Goal: Task Accomplishment & Management: Use online tool/utility

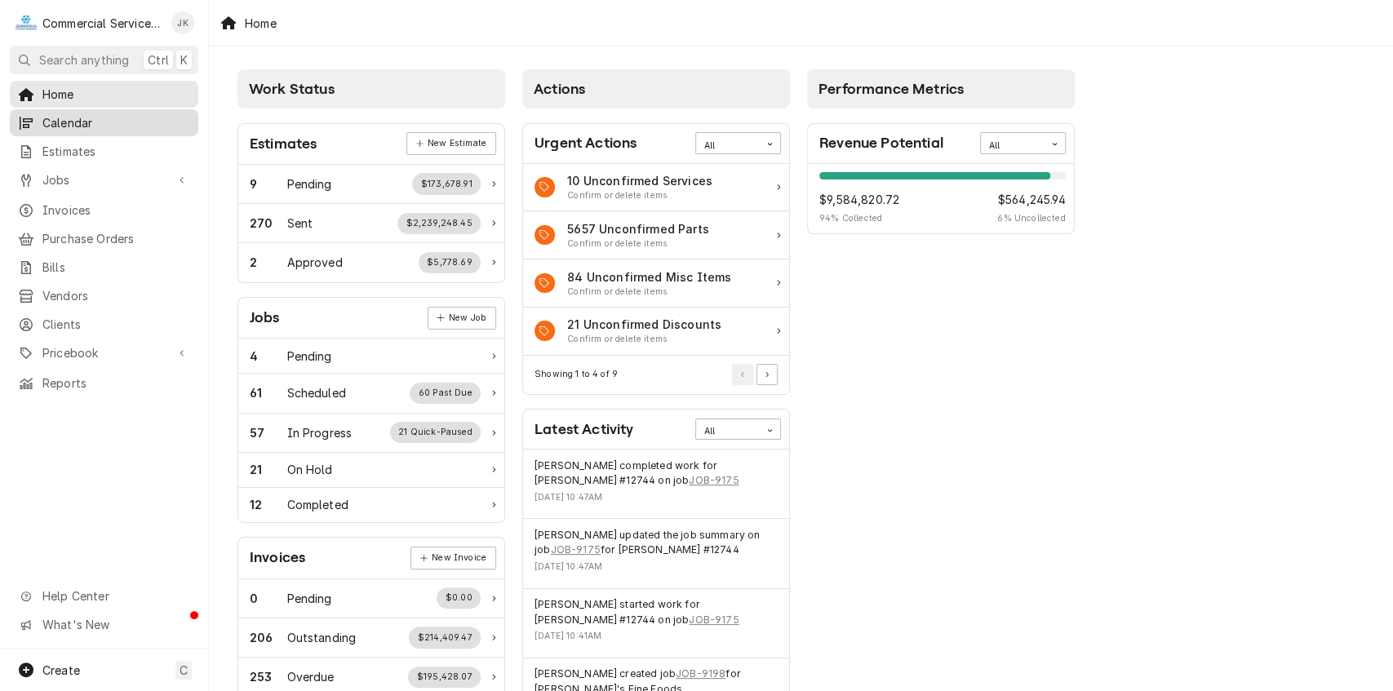
click at [118, 122] on span "Calendar" at bounding box center [116, 122] width 148 height 17
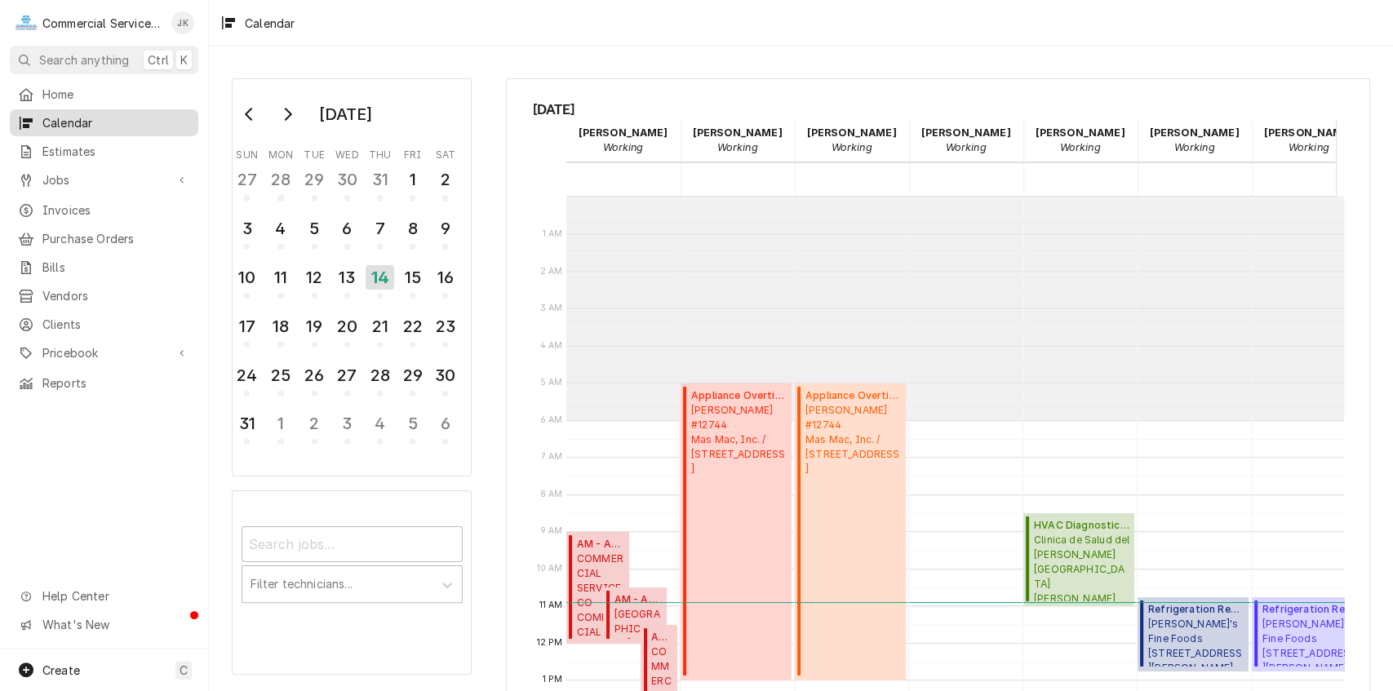
scroll to position [223, 0]
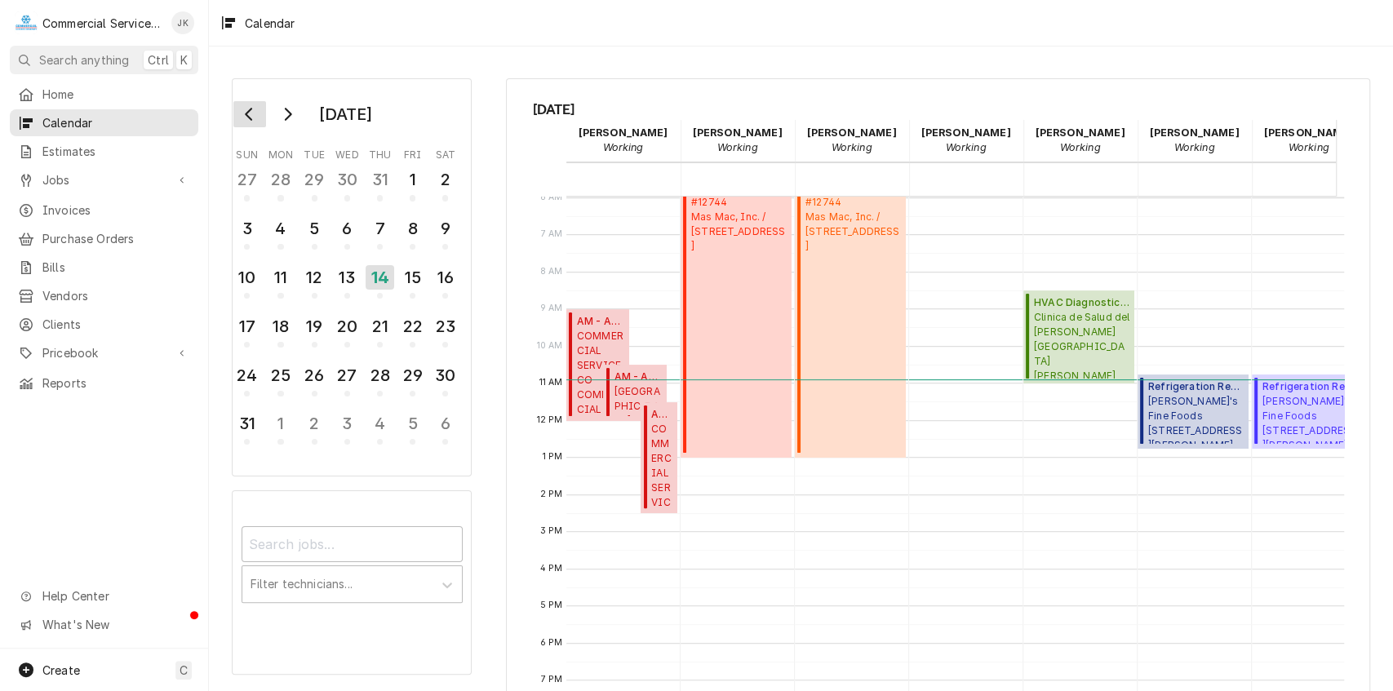
click at [250, 118] on icon "Go to previous month" at bounding box center [248, 114] width 7 height 13
click at [284, 322] on div "21" at bounding box center [280, 327] width 29 height 28
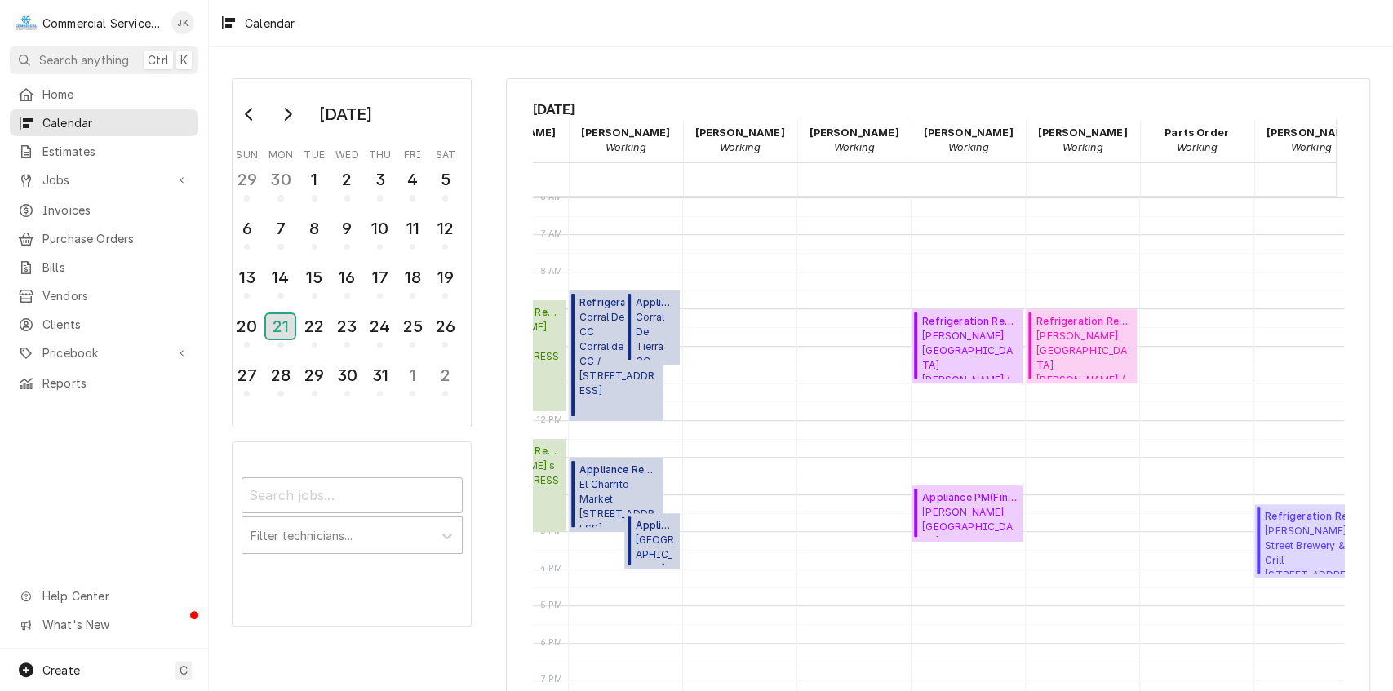
scroll to position [223, 659]
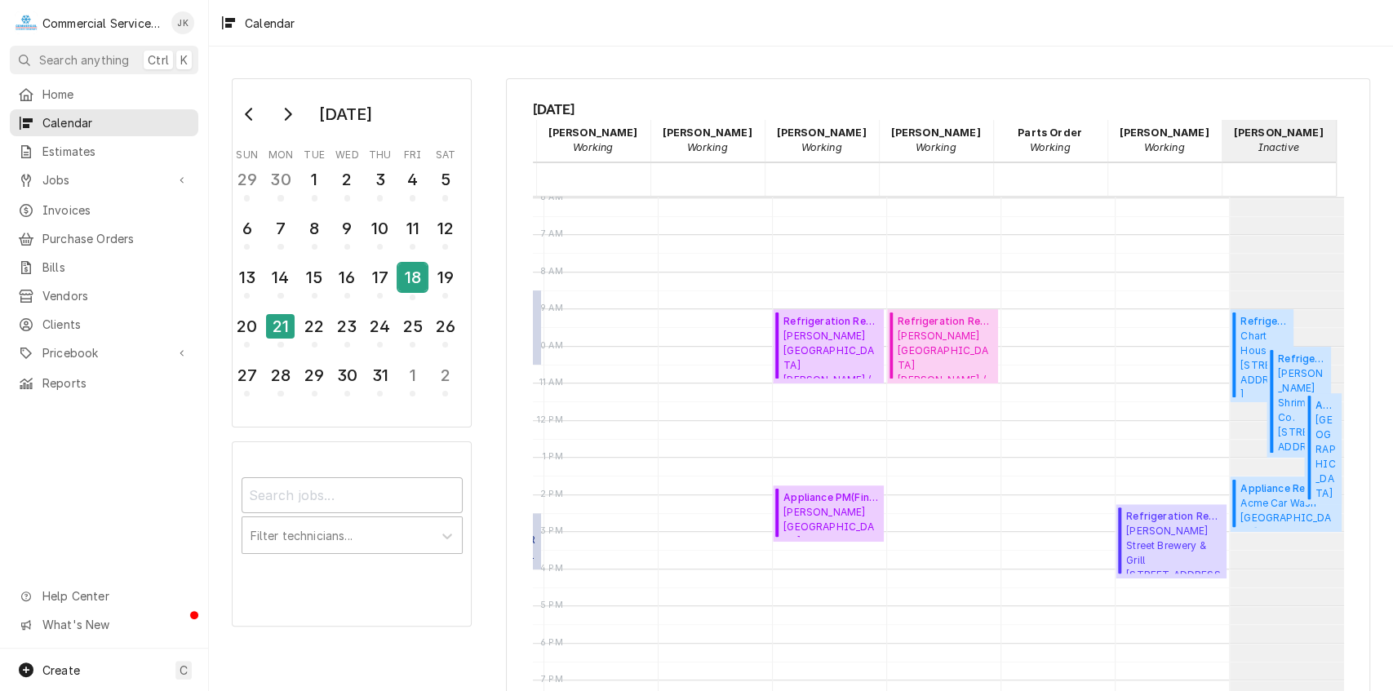
click at [406, 274] on div "18" at bounding box center [412, 278] width 29 height 28
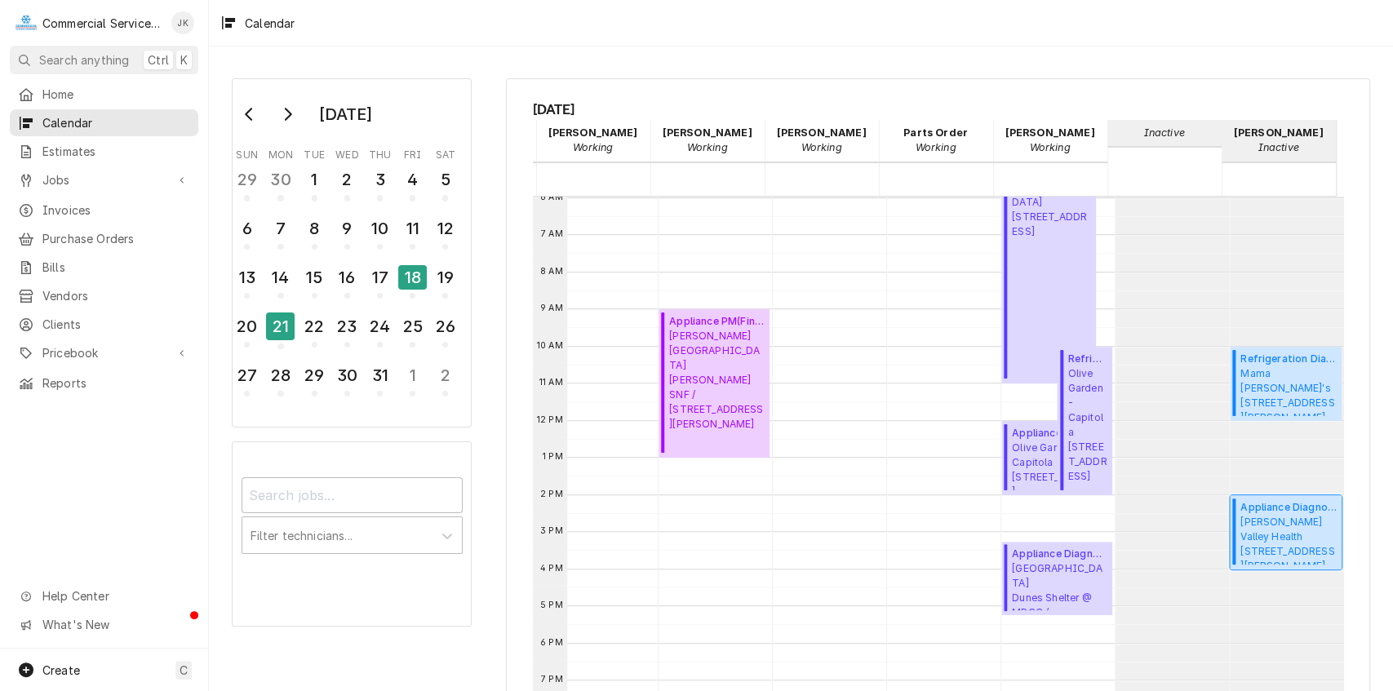
click at [1241, 535] on span "Salinas Valley Health 450 E Romie Ln, Salinas, CA 93901" at bounding box center [1289, 540] width 96 height 50
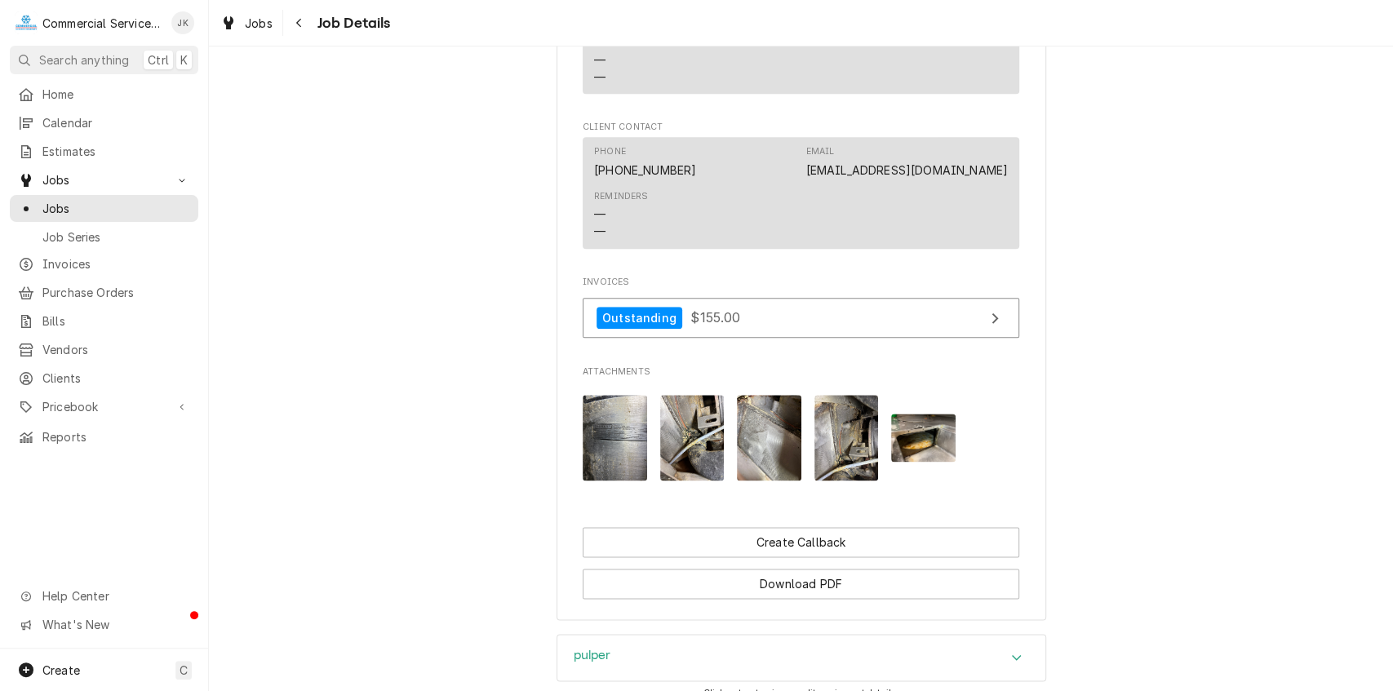
scroll to position [1220, 0]
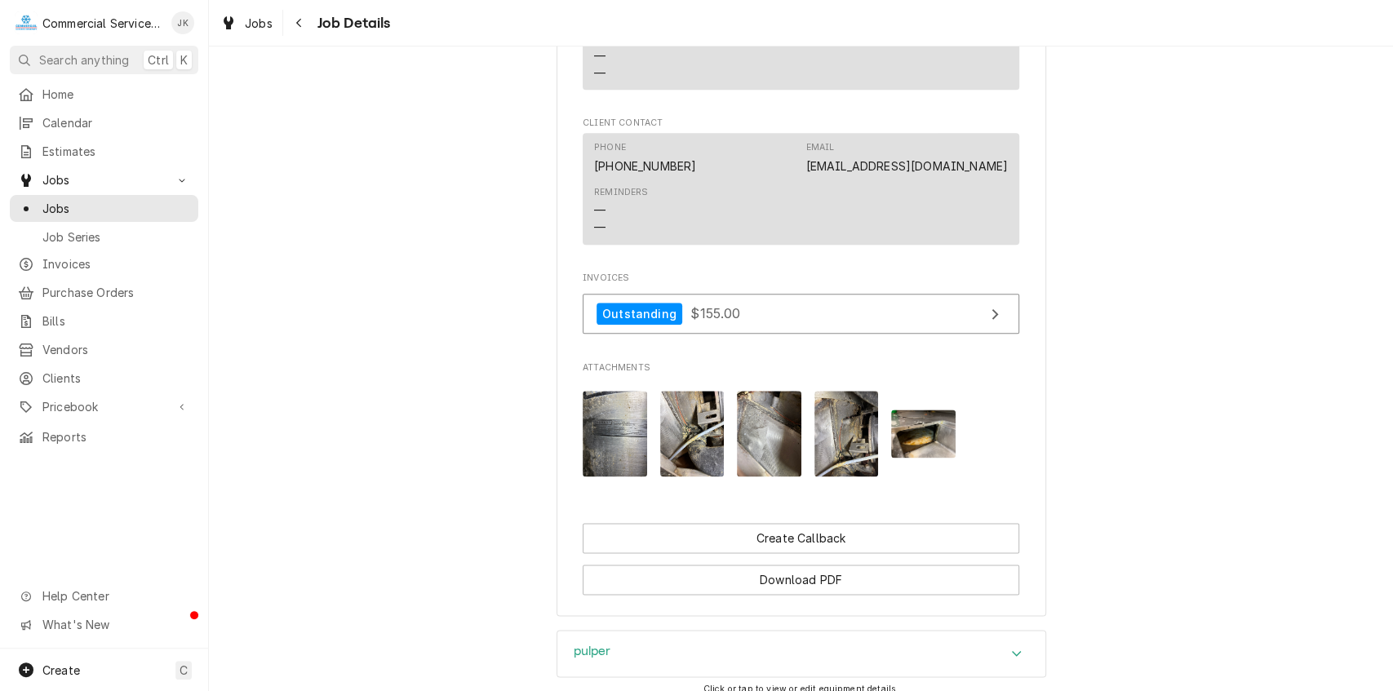
click at [694, 458] on img "Attachments" at bounding box center [692, 434] width 64 height 86
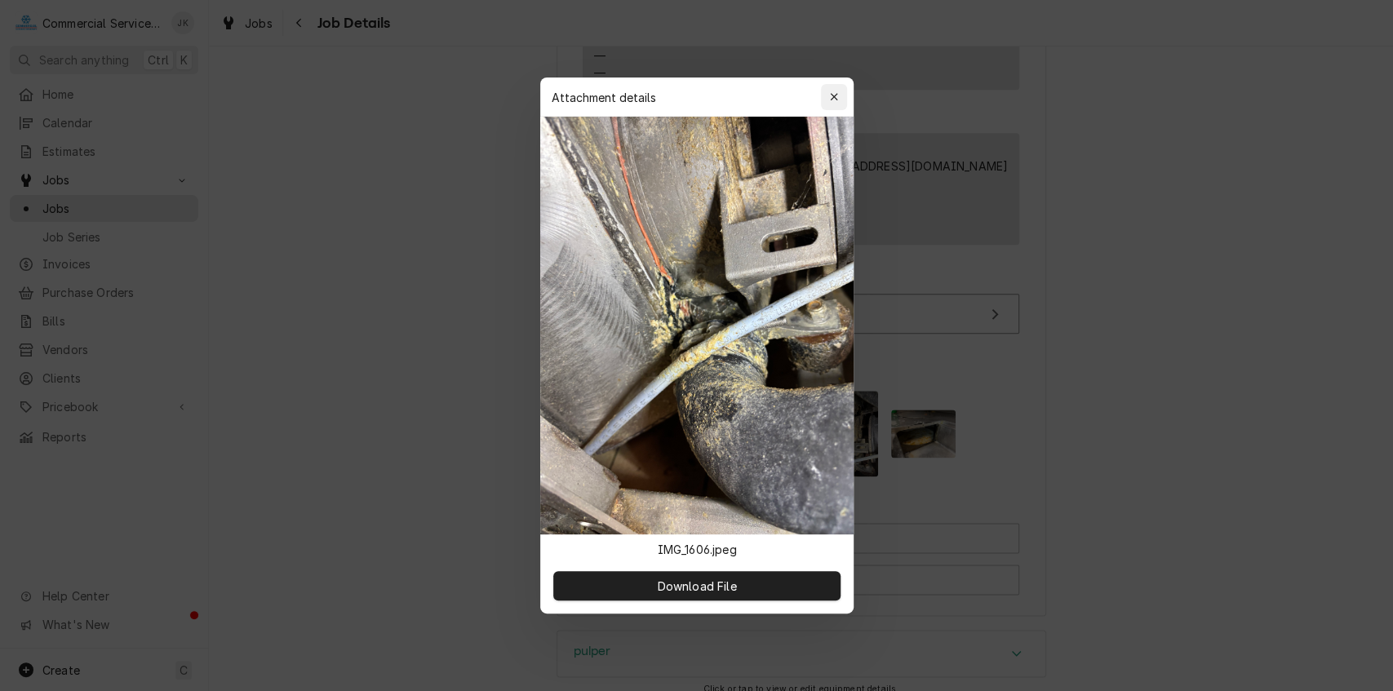
click at [836, 98] on icon "button" at bounding box center [833, 96] width 9 height 11
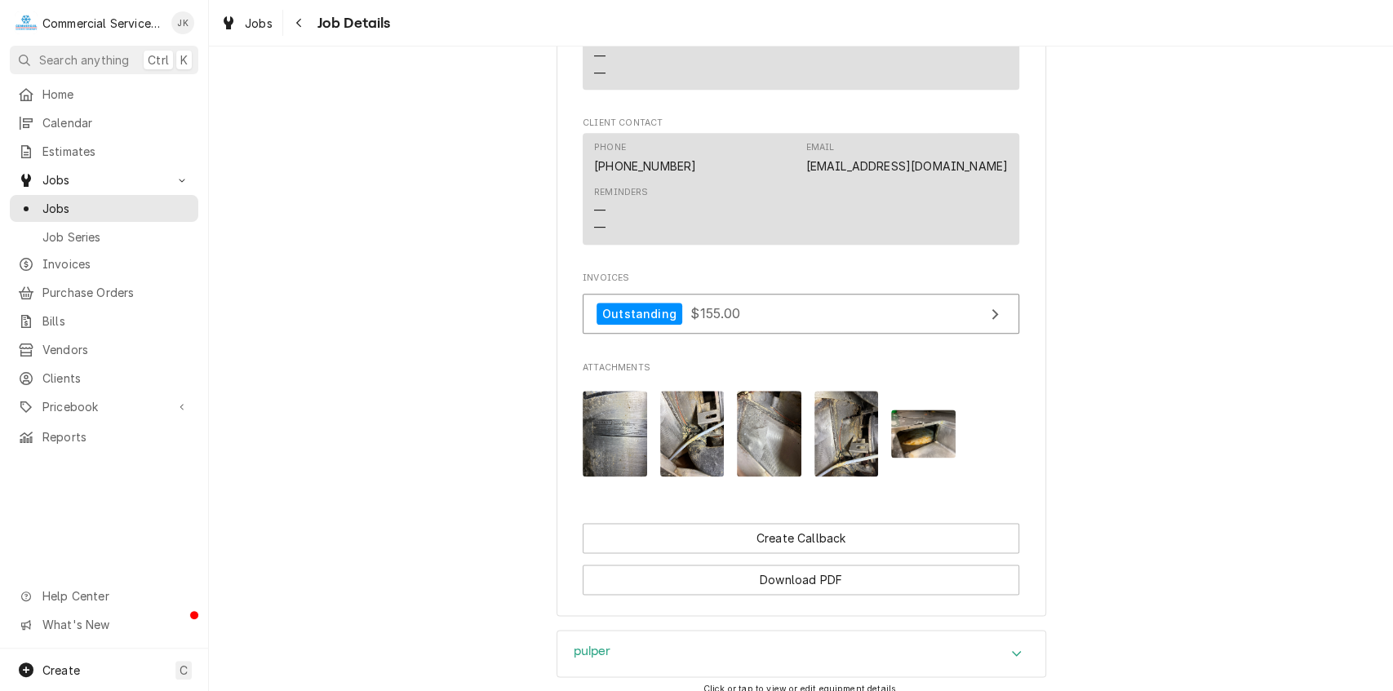
click at [757, 446] on img "Attachments" at bounding box center [769, 434] width 64 height 86
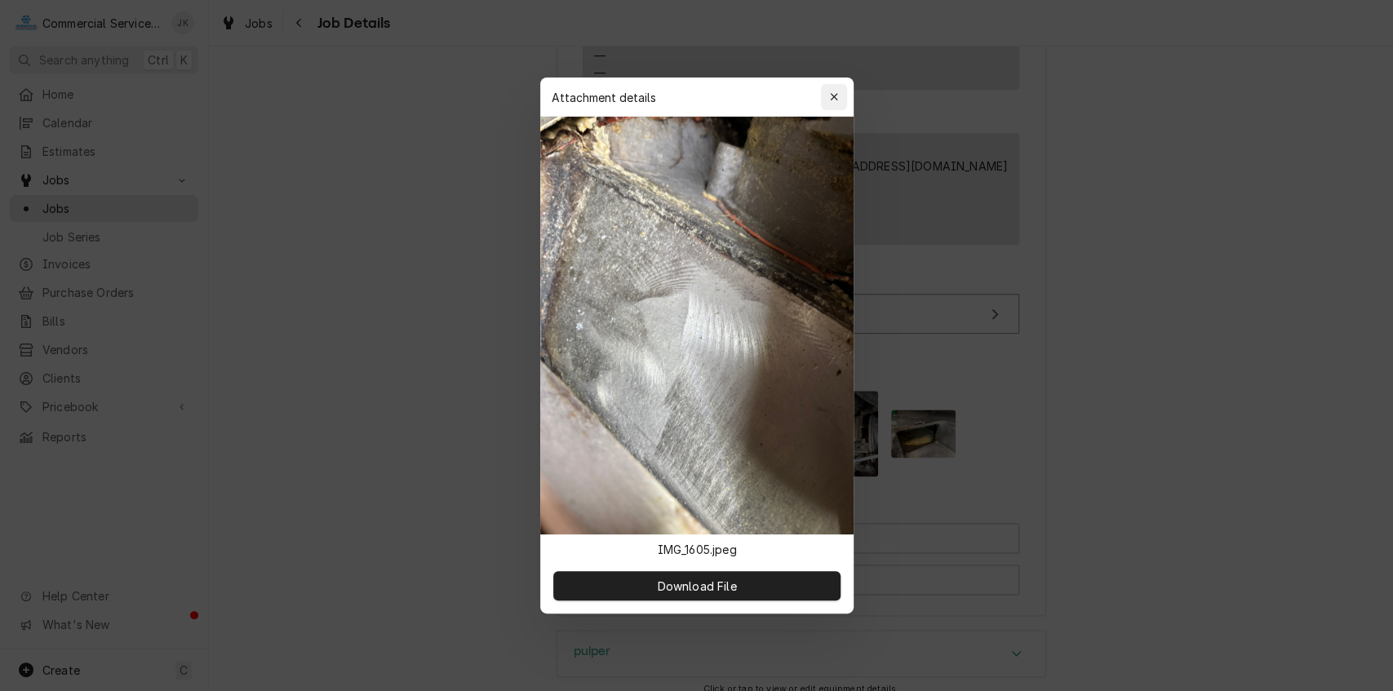
click at [837, 91] on div "button" at bounding box center [834, 97] width 16 height 16
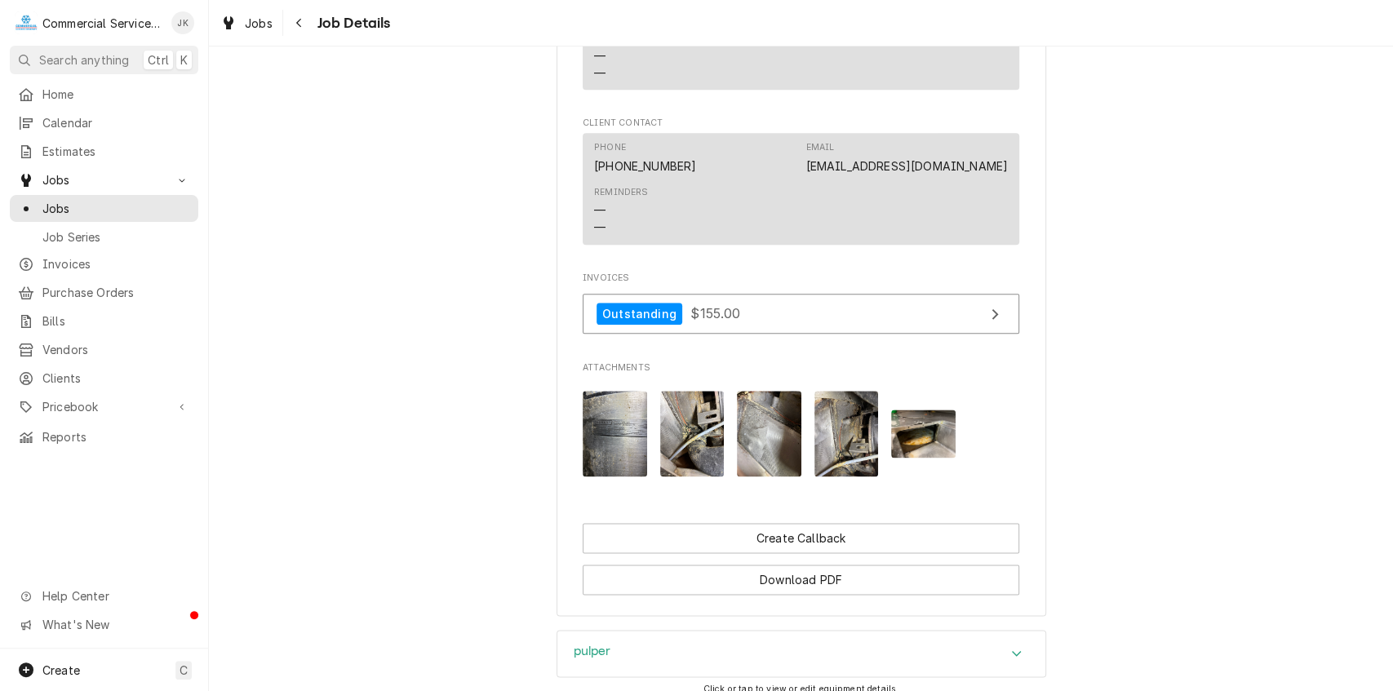
click at [845, 446] on img "Attachments" at bounding box center [847, 434] width 64 height 86
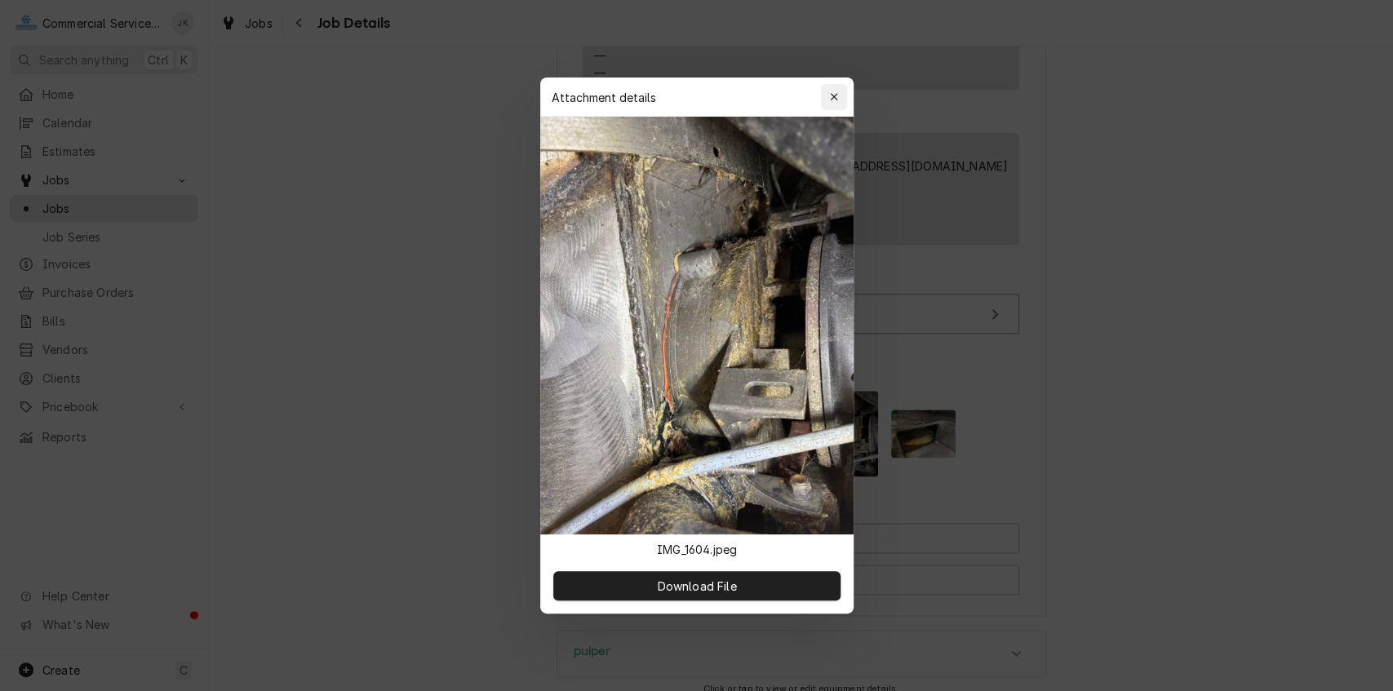
click at [836, 97] on icon "button" at bounding box center [833, 96] width 9 height 11
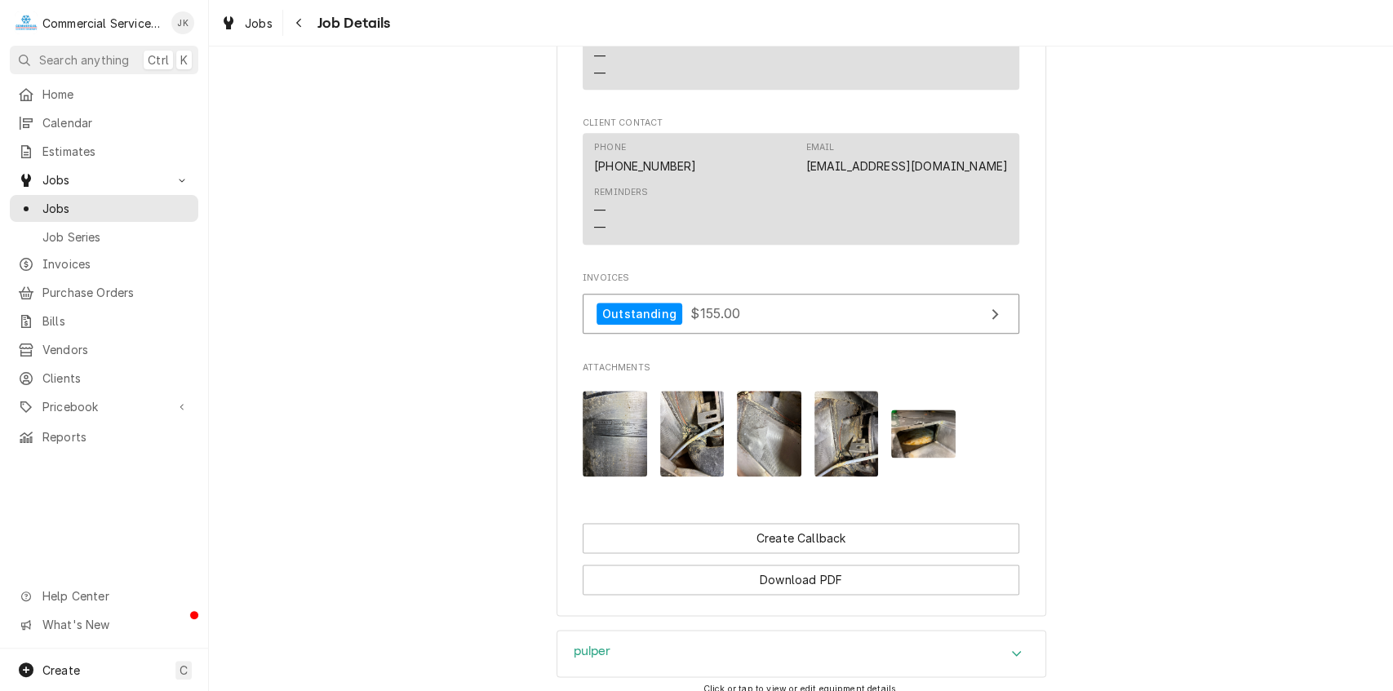
click at [918, 454] on img "Attachments" at bounding box center [923, 434] width 64 height 48
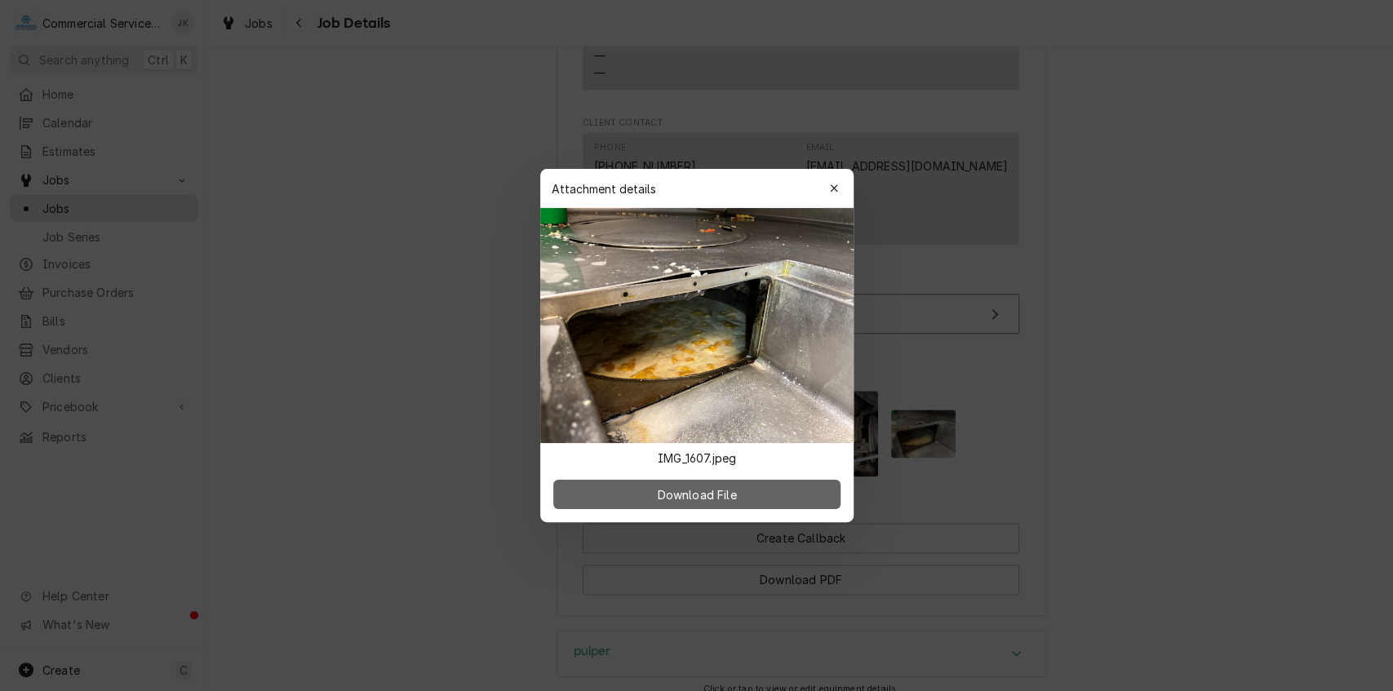
click at [724, 490] on span "Download File" at bounding box center [697, 494] width 86 height 17
click at [833, 191] on icon "button" at bounding box center [833, 188] width 9 height 11
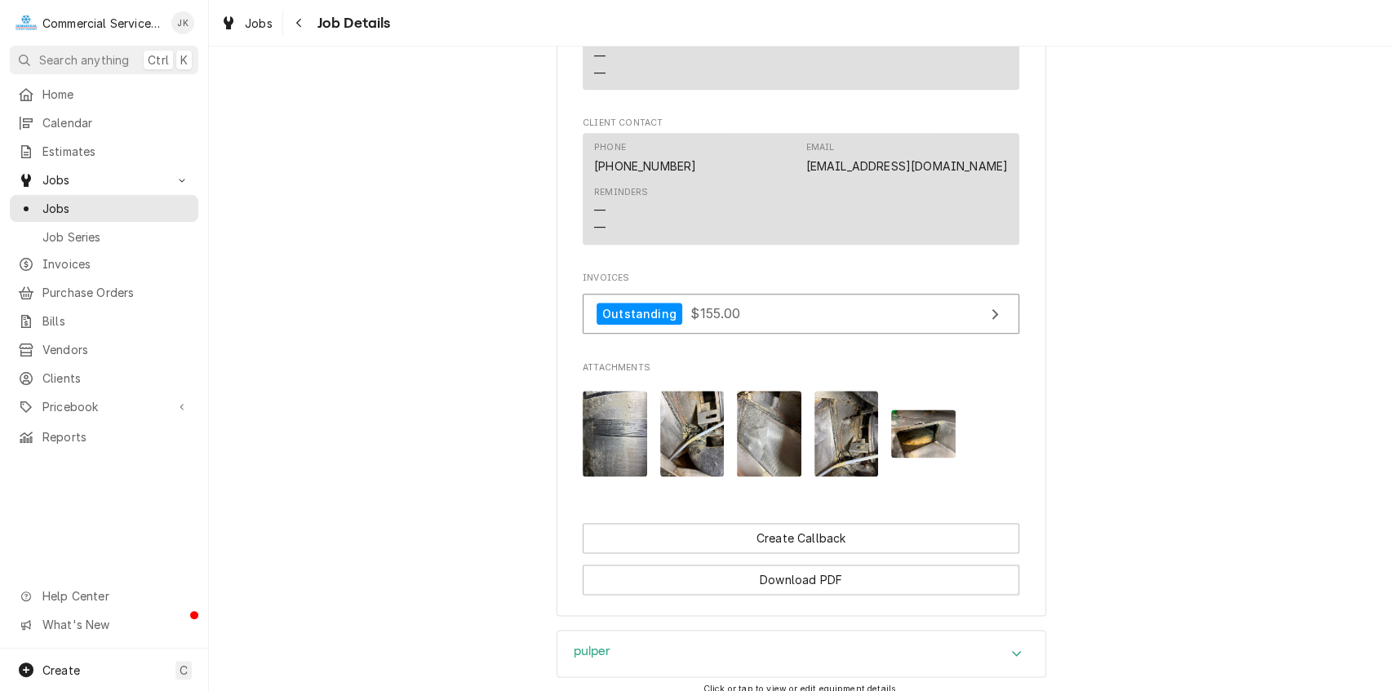
click at [690, 473] on img "Attachments" at bounding box center [692, 434] width 64 height 86
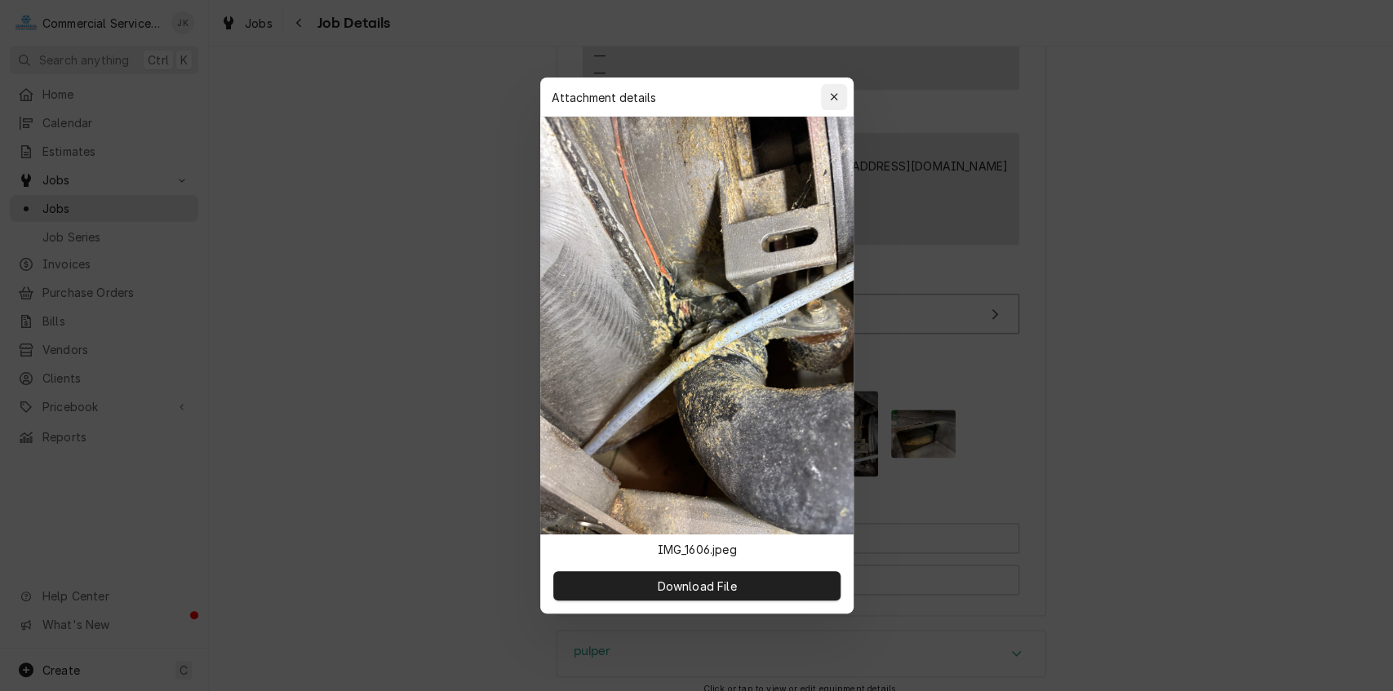
click at [836, 96] on icon "button" at bounding box center [833, 96] width 9 height 11
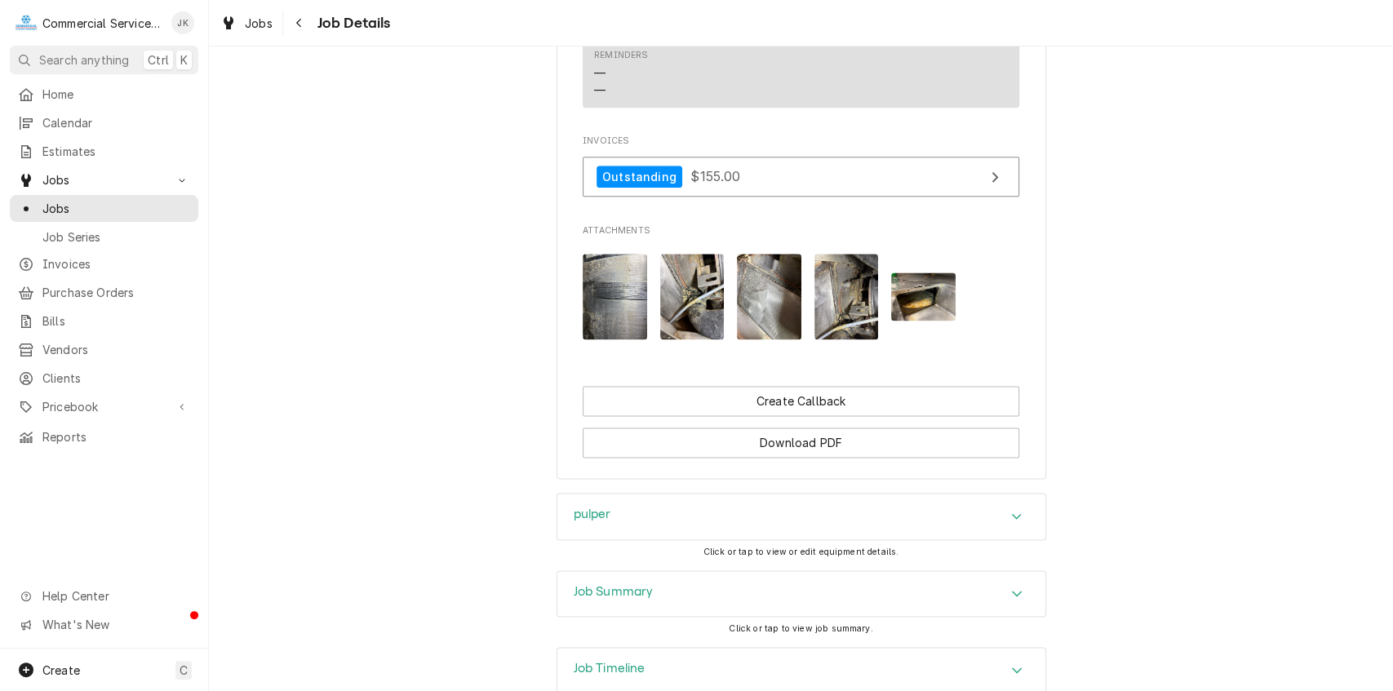
scroll to position [1381, 0]
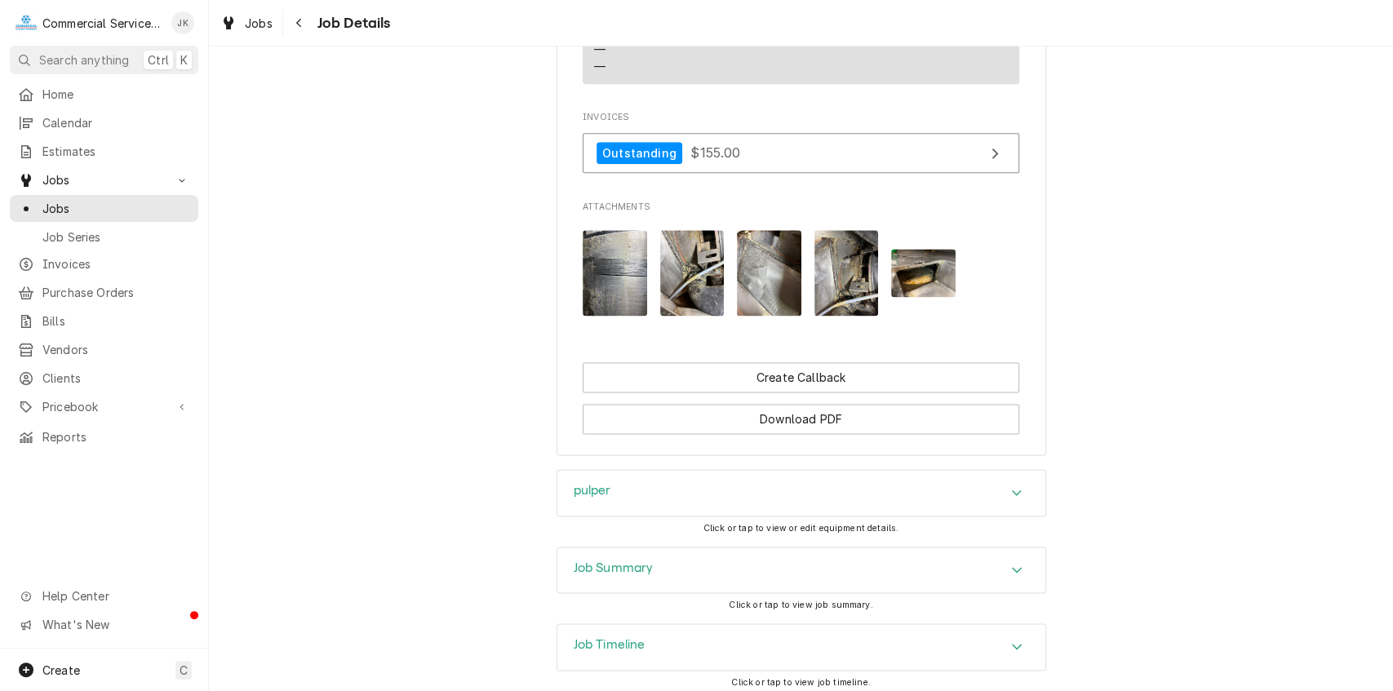
click at [687, 586] on div "Job Summary" at bounding box center [801, 571] width 488 height 46
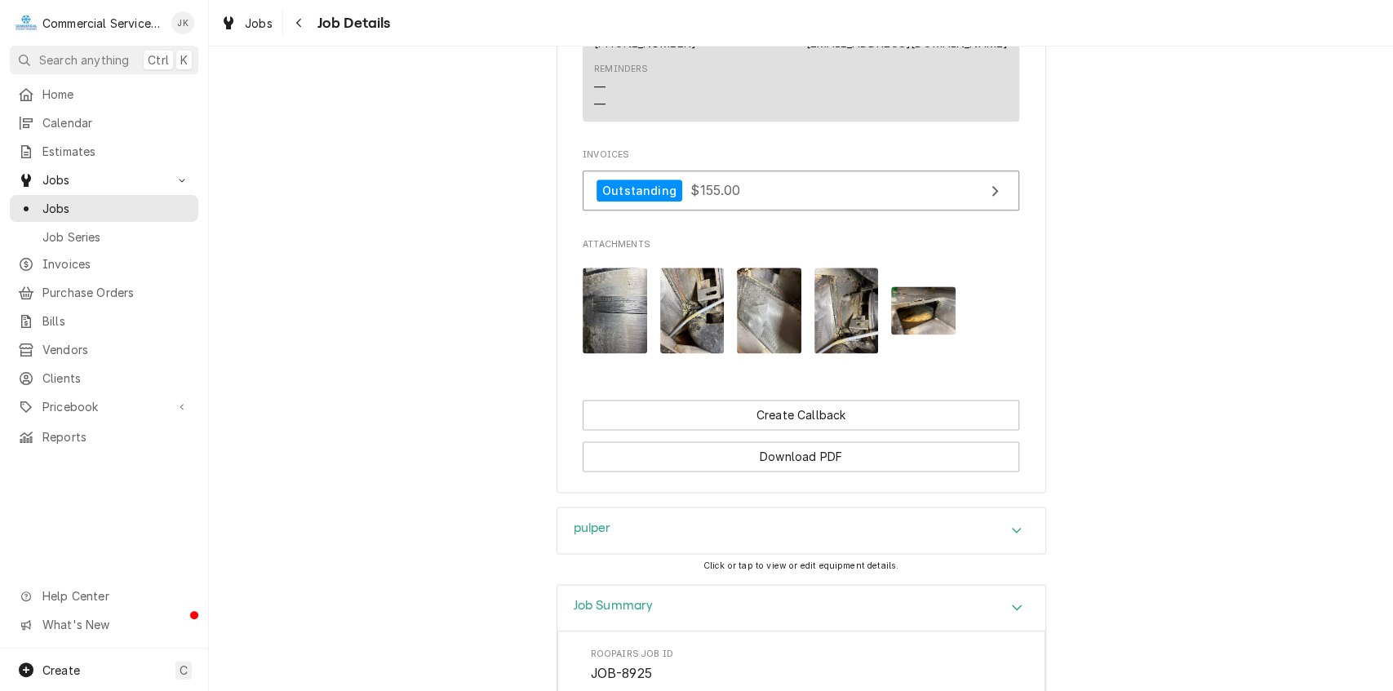
scroll to position [1278, 0]
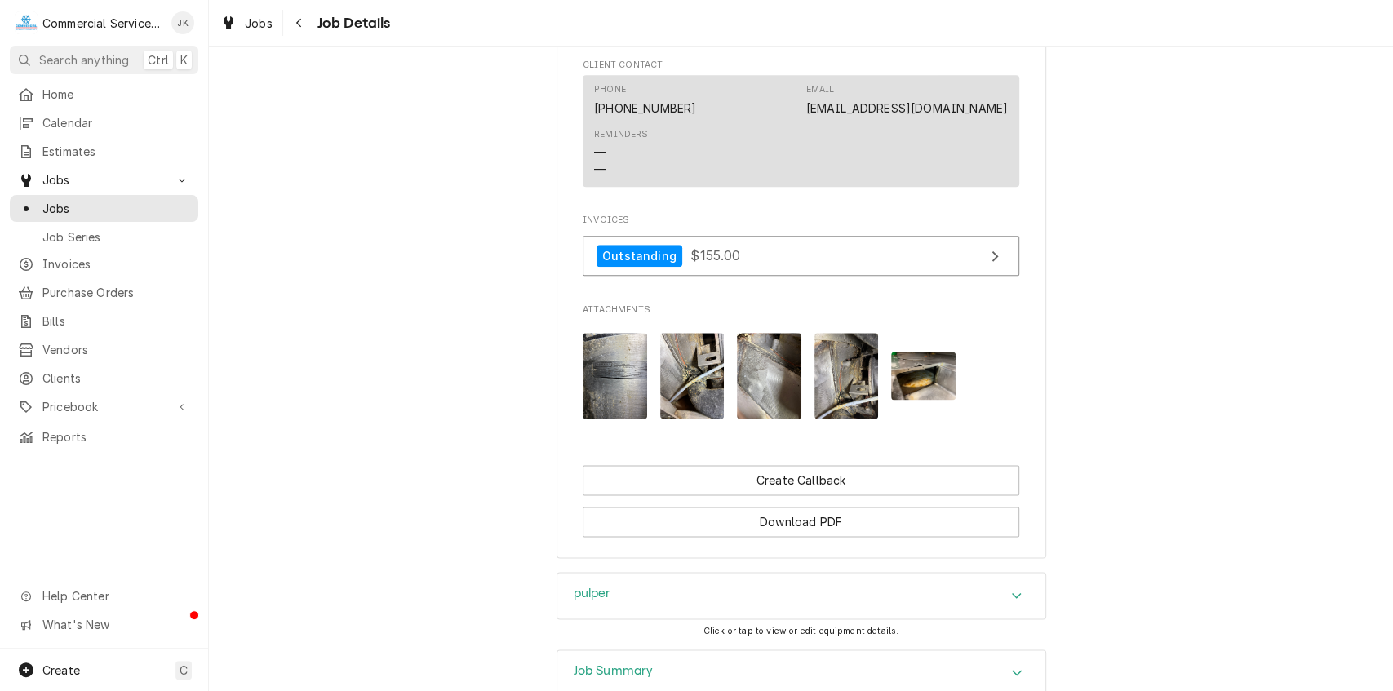
click at [852, 389] on img "Attachments" at bounding box center [847, 376] width 64 height 86
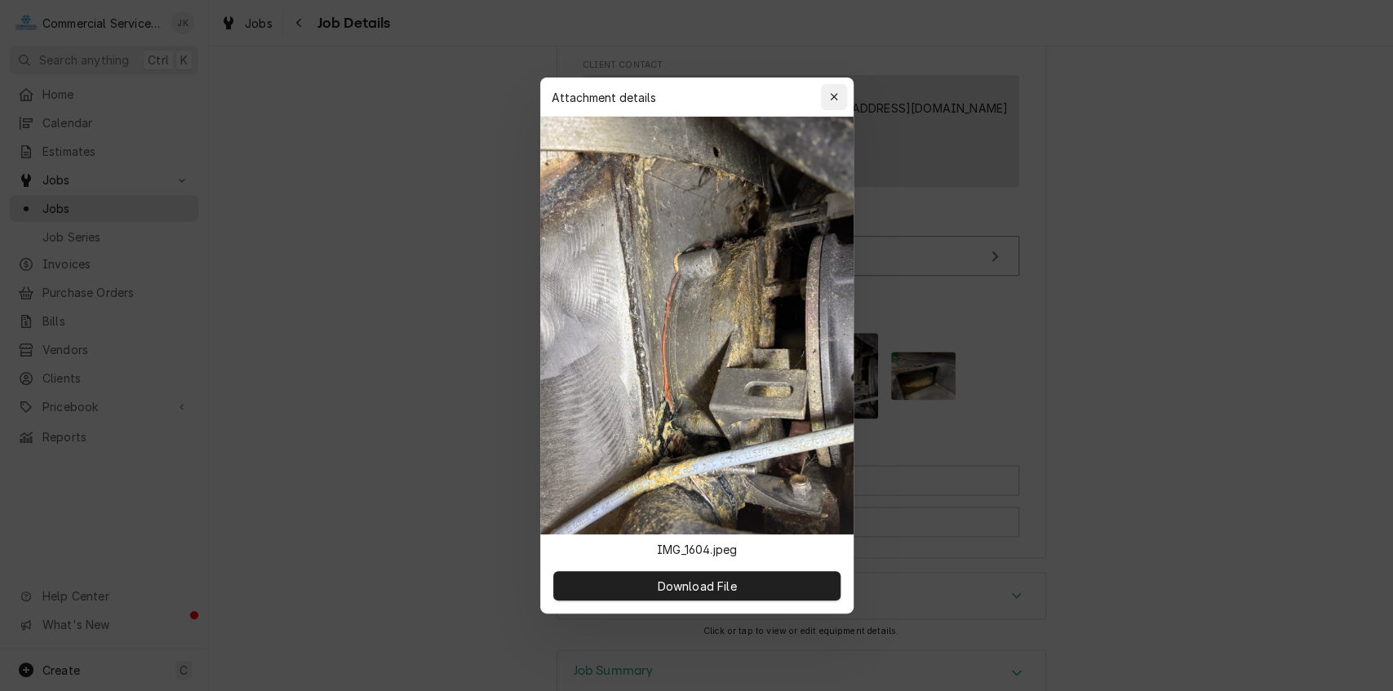
click at [836, 98] on icon "button" at bounding box center [833, 96] width 9 height 11
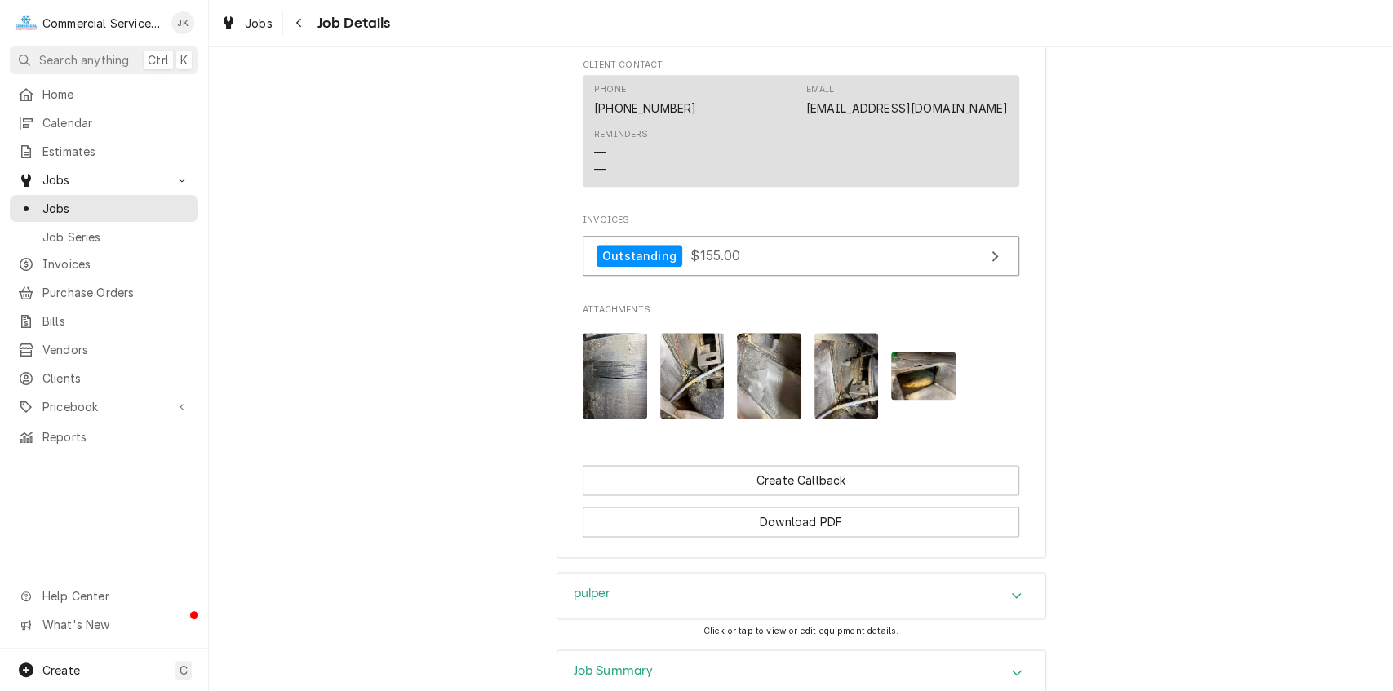
click at [760, 393] on img "Attachments" at bounding box center [769, 376] width 64 height 86
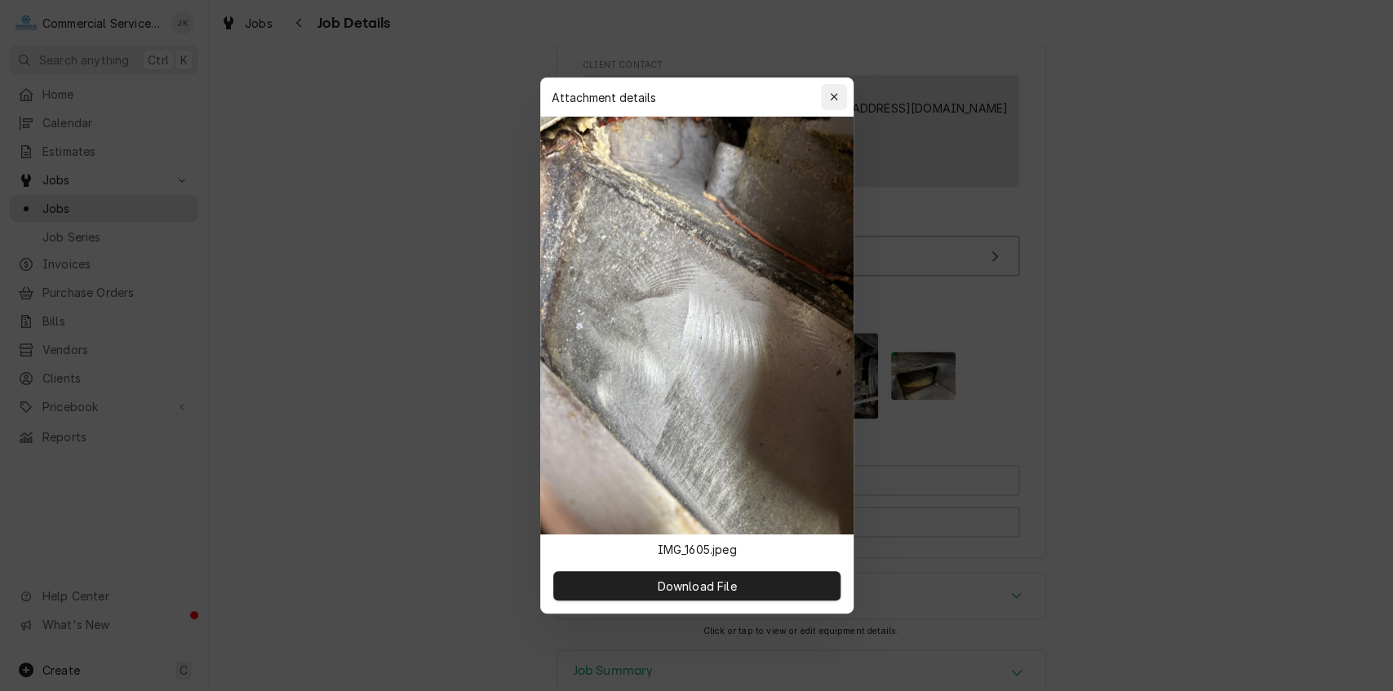
click at [837, 88] on button "button" at bounding box center [834, 97] width 26 height 26
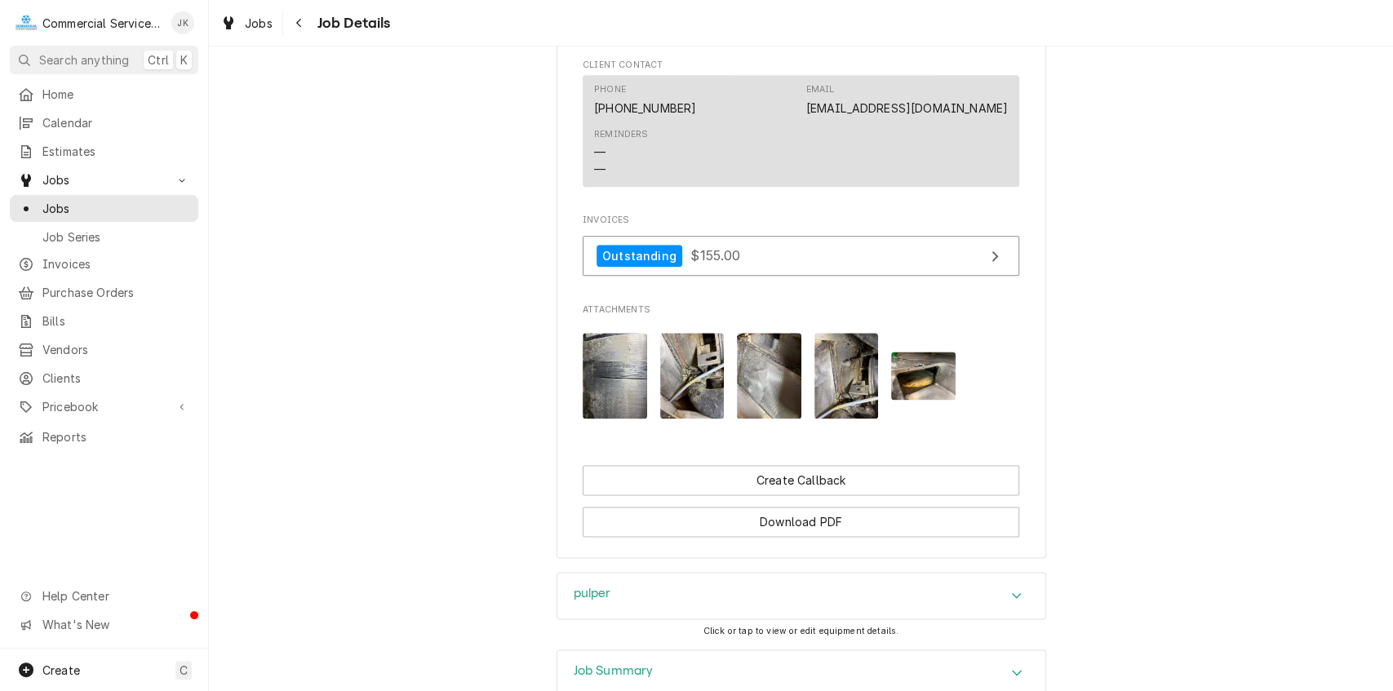
click at [862, 402] on img "Attachments" at bounding box center [847, 376] width 64 height 86
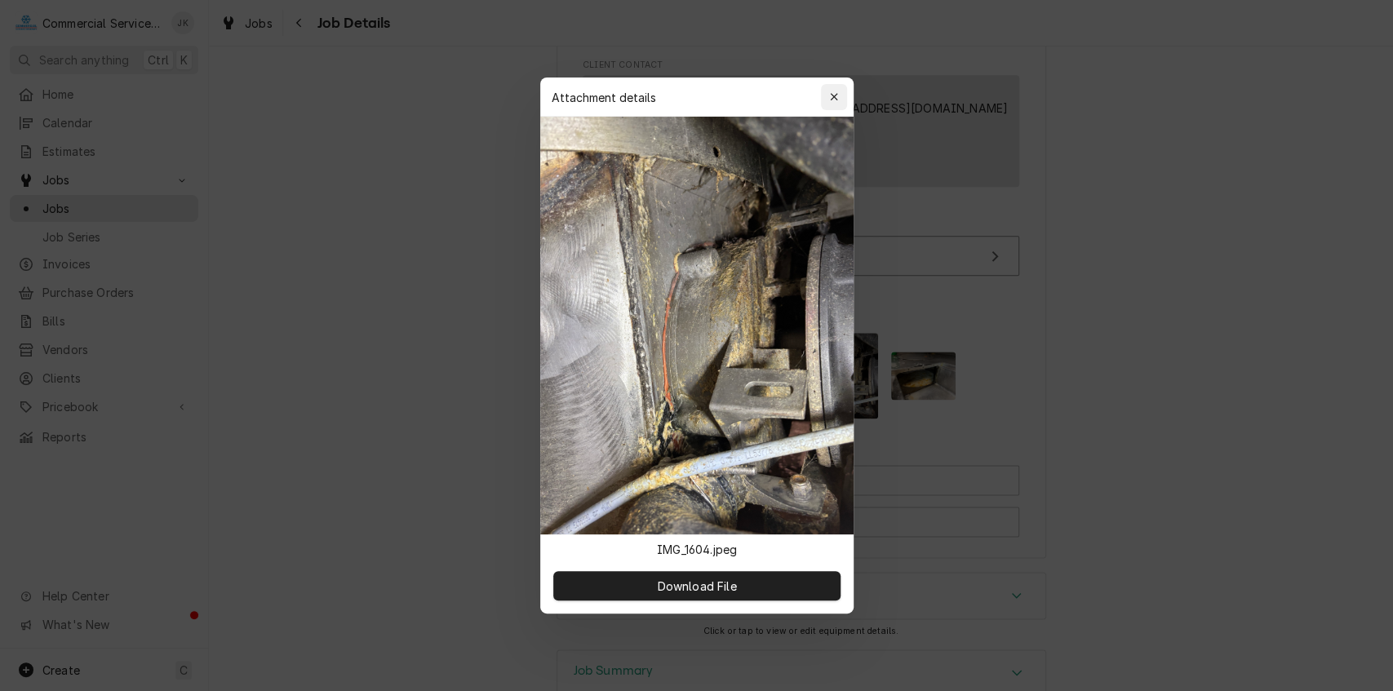
click at [834, 95] on icon "button" at bounding box center [833, 96] width 9 height 11
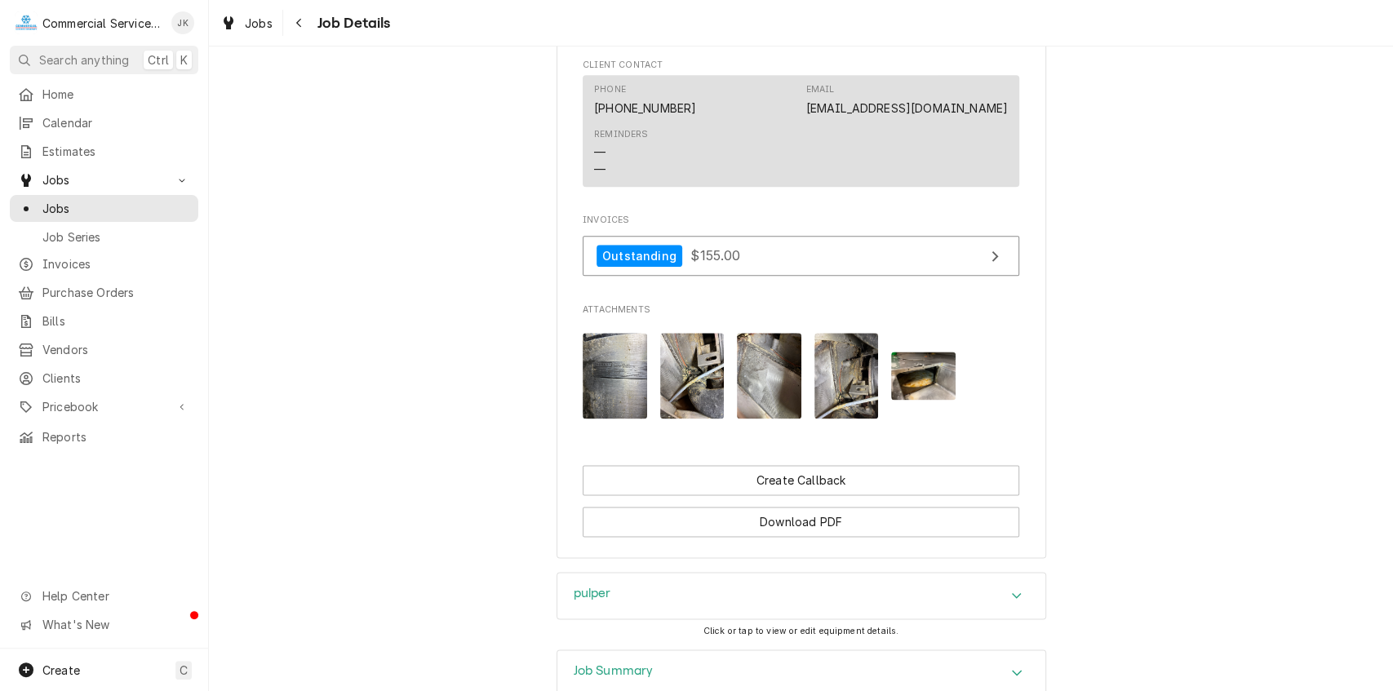
click at [930, 400] on img "Attachments" at bounding box center [923, 376] width 64 height 48
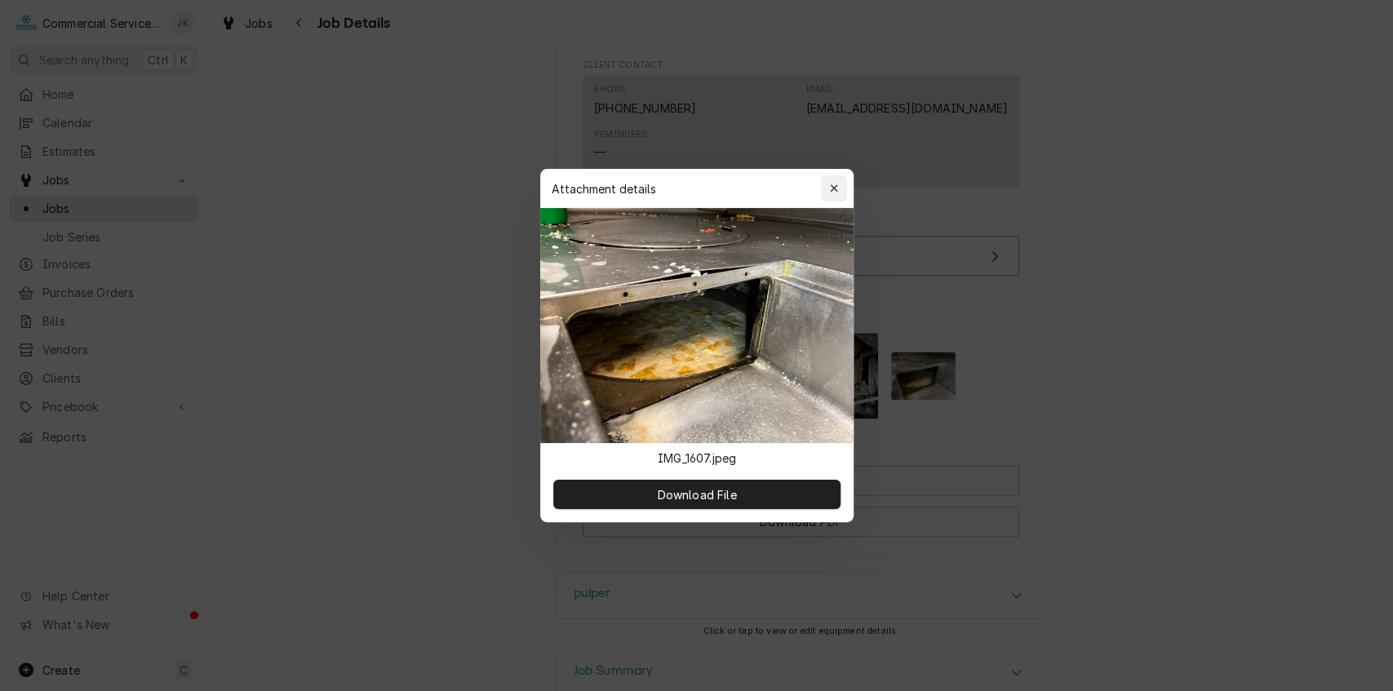
click at [833, 185] on icon "button" at bounding box center [833, 188] width 9 height 11
